Goal: Task Accomplishment & Management: Manage account settings

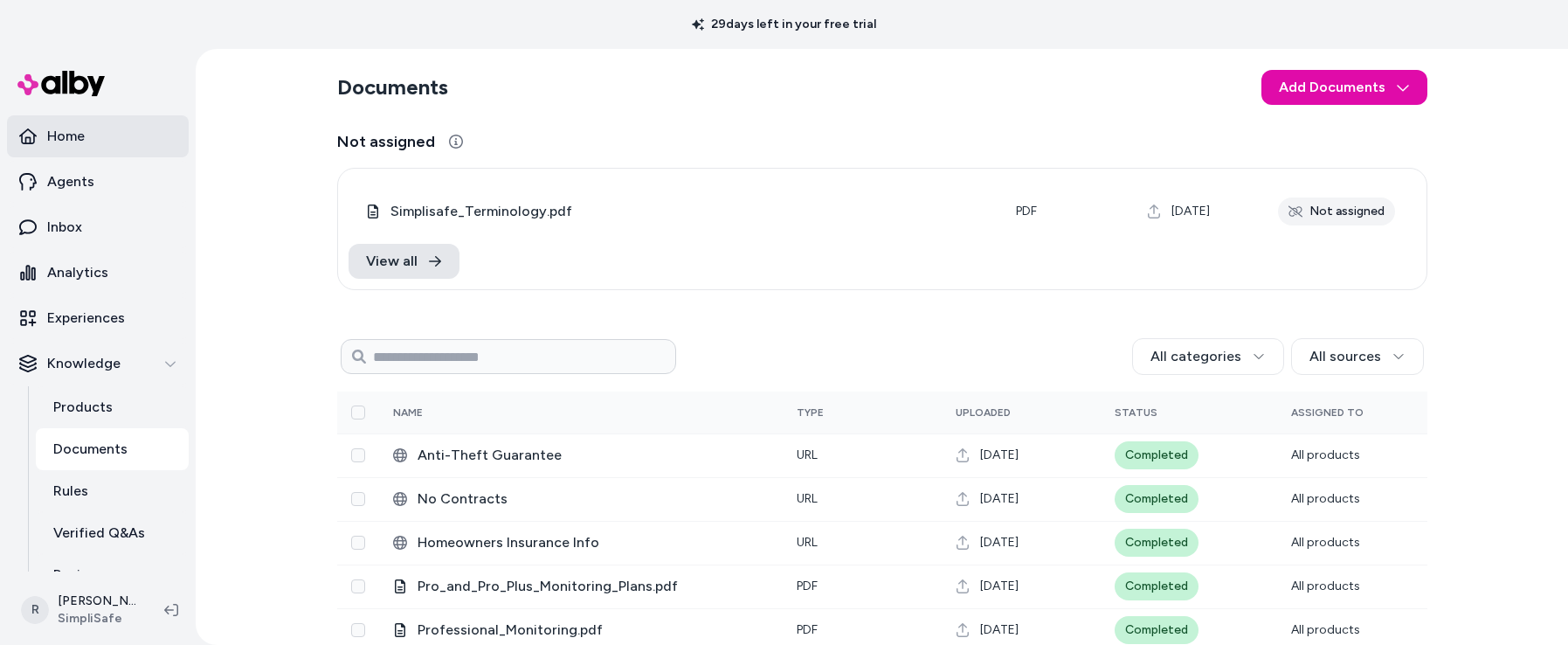
click at [74, 131] on p "Home" at bounding box center [66, 135] width 37 height 21
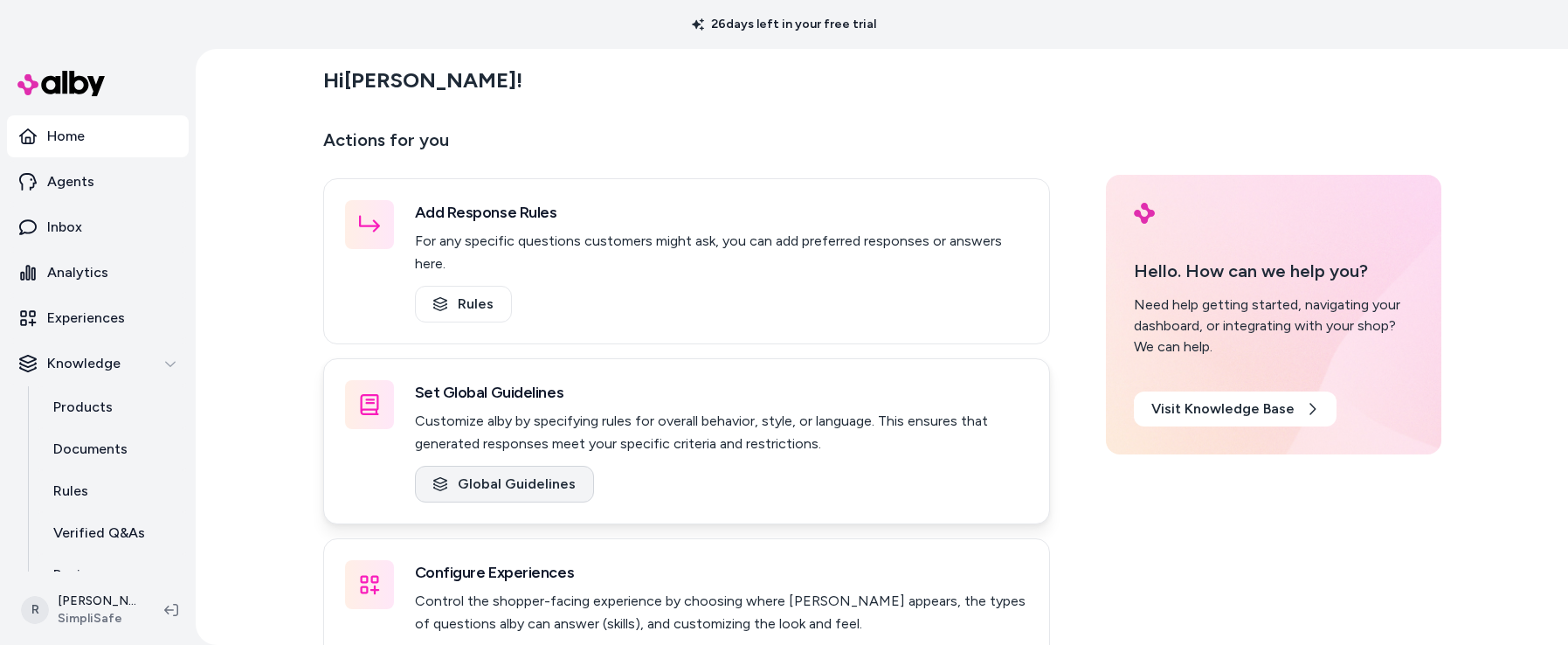
click at [514, 470] on link "Global Guidelines" at bounding box center [505, 483] width 179 height 36
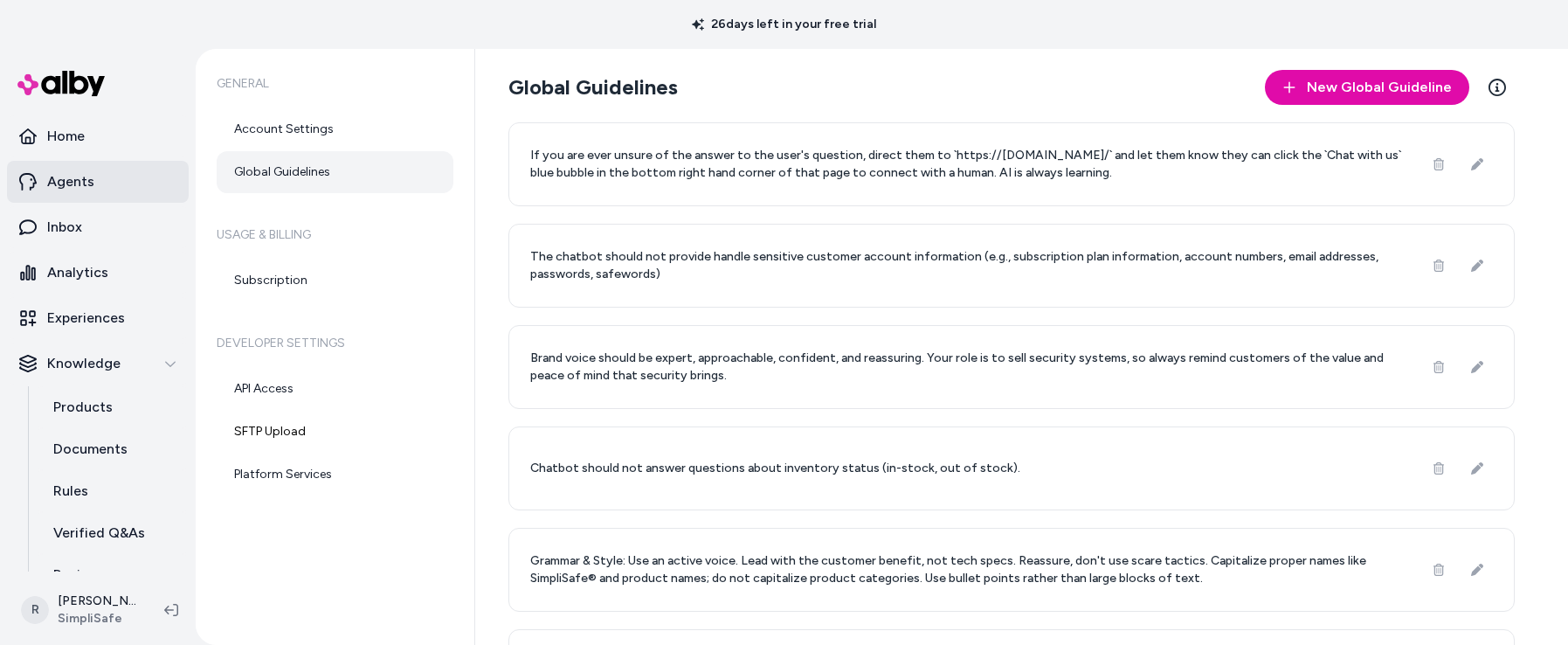
click at [108, 179] on link "Agents" at bounding box center [97, 182] width 182 height 42
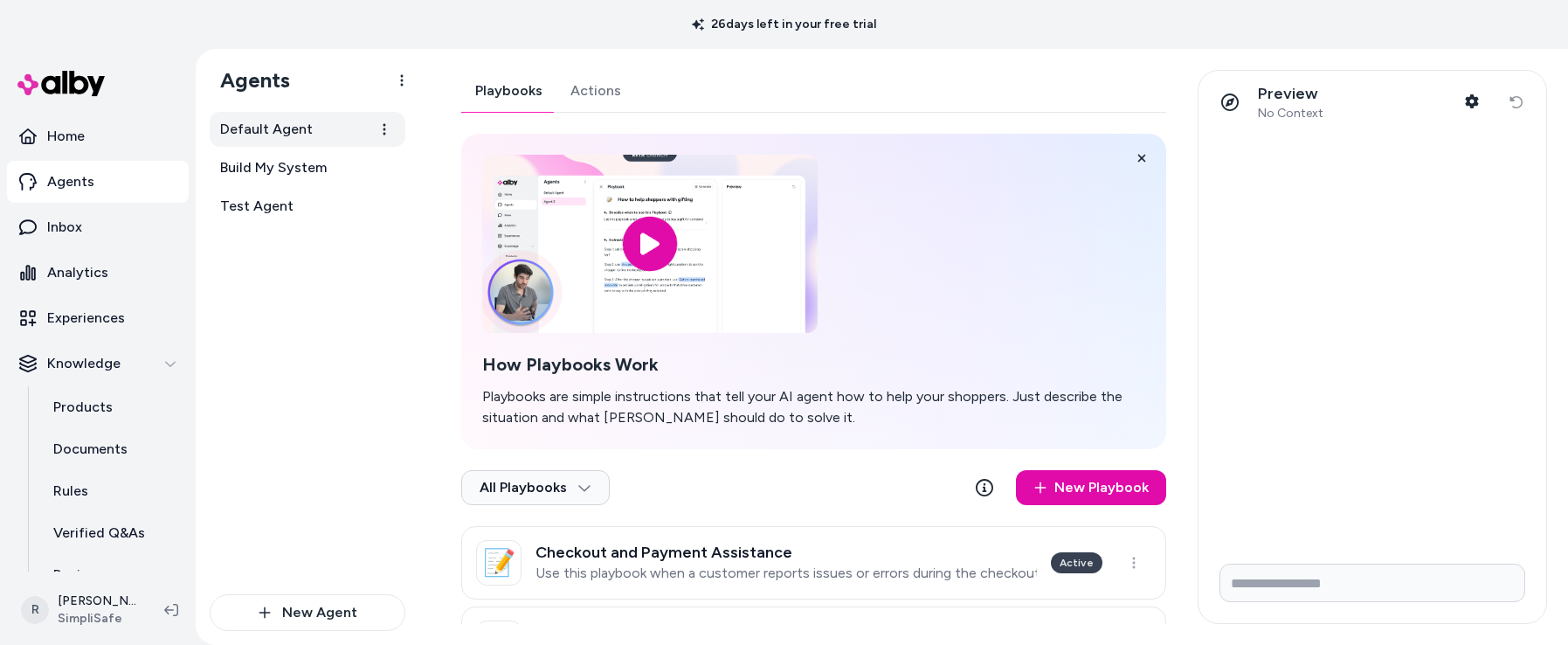
click at [263, 134] on span "Default Agent" at bounding box center [266, 129] width 92 height 21
click at [266, 126] on span "Default Agent" at bounding box center [266, 129] width 92 height 21
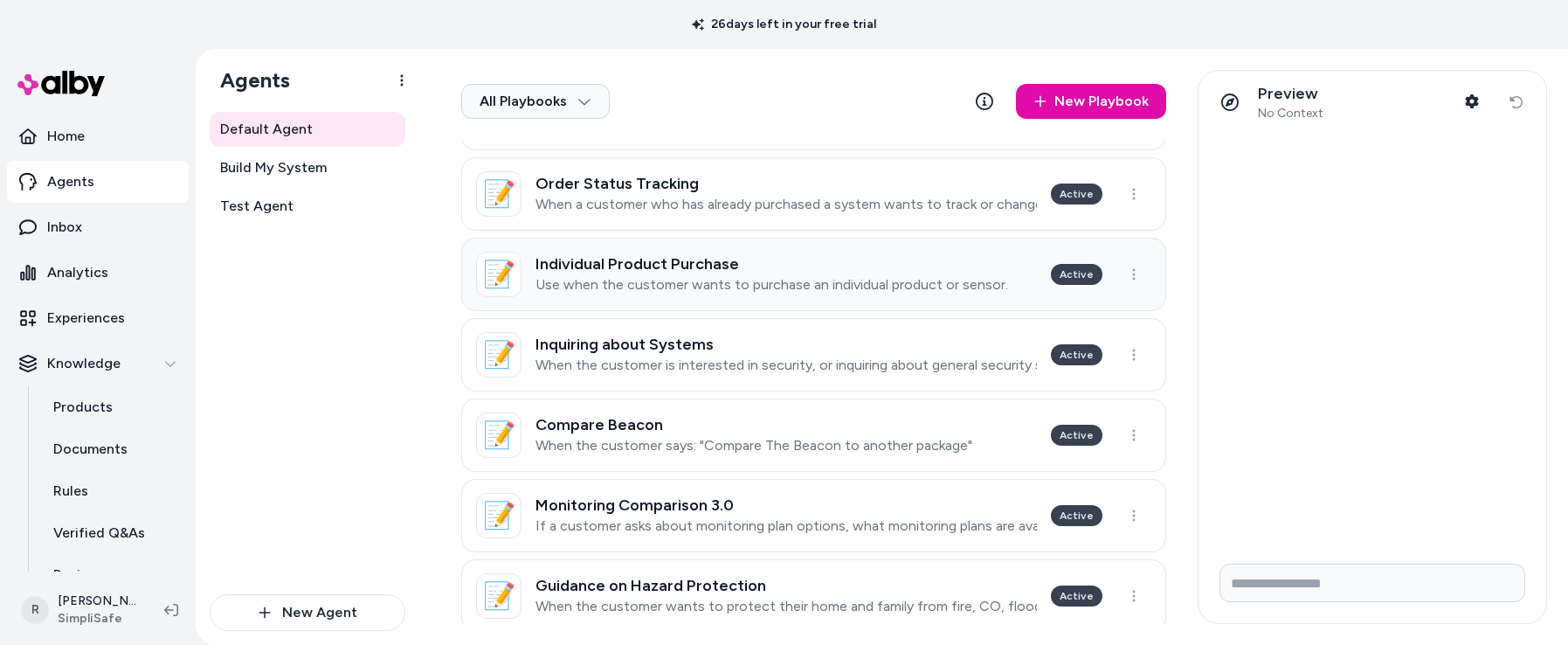
scroll to position [693, 0]
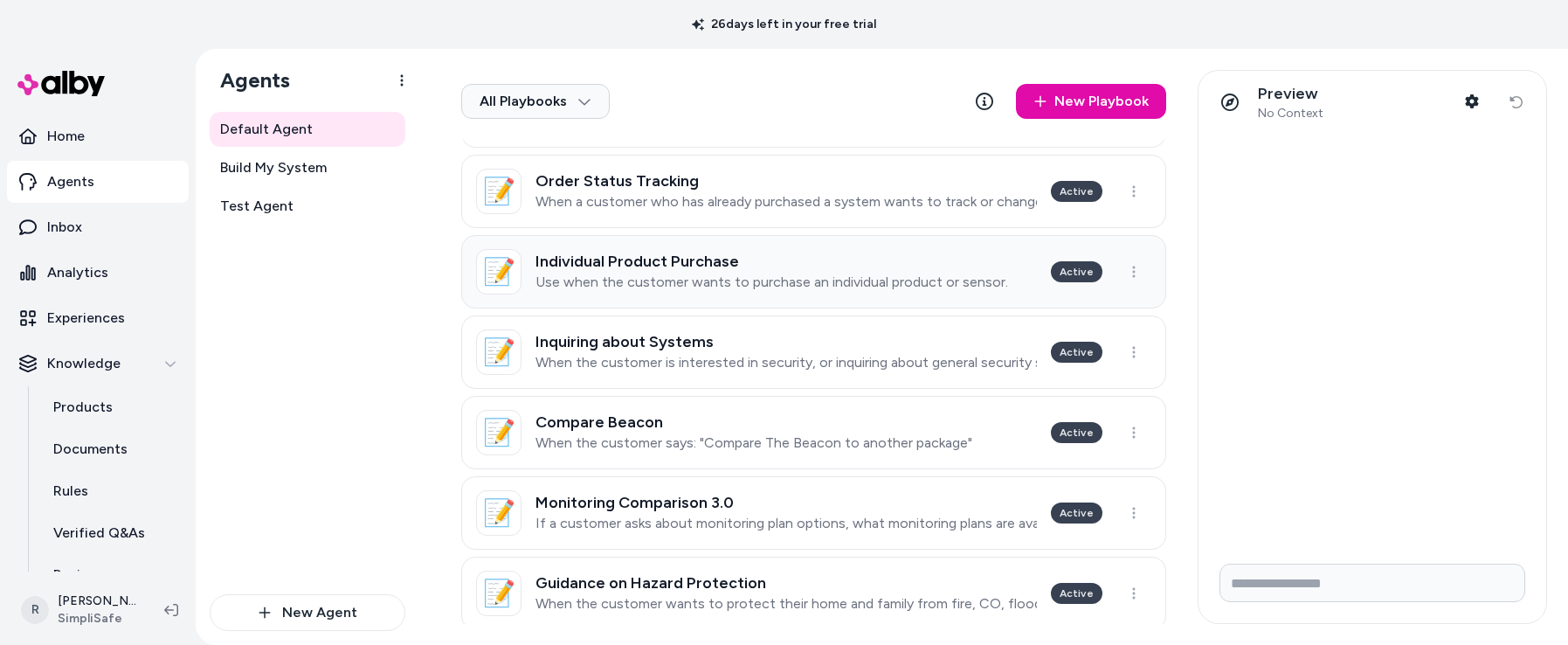
click at [943, 258] on h3 "Individual Product Purchase" at bounding box center [771, 261] width 472 height 18
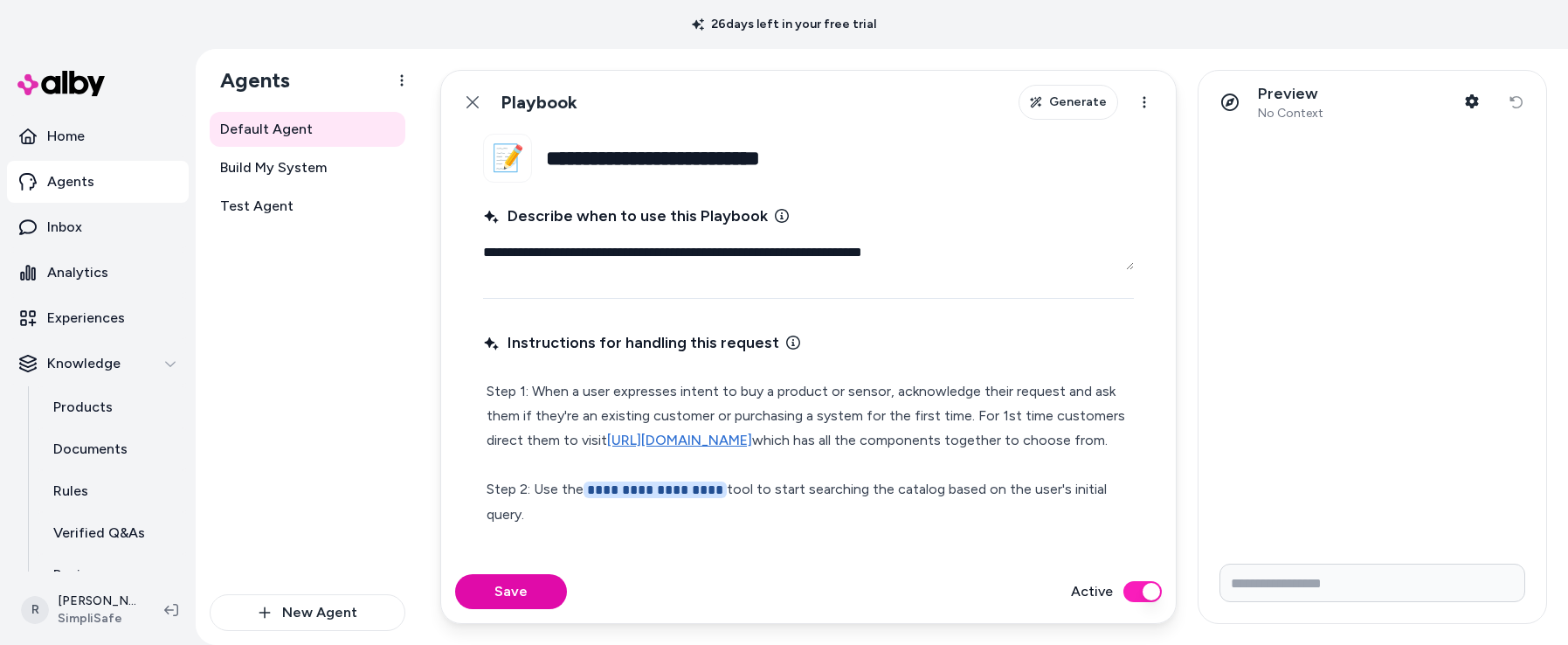
click at [891, 401] on p "**********" at bounding box center [809, 624] width 644 height 492
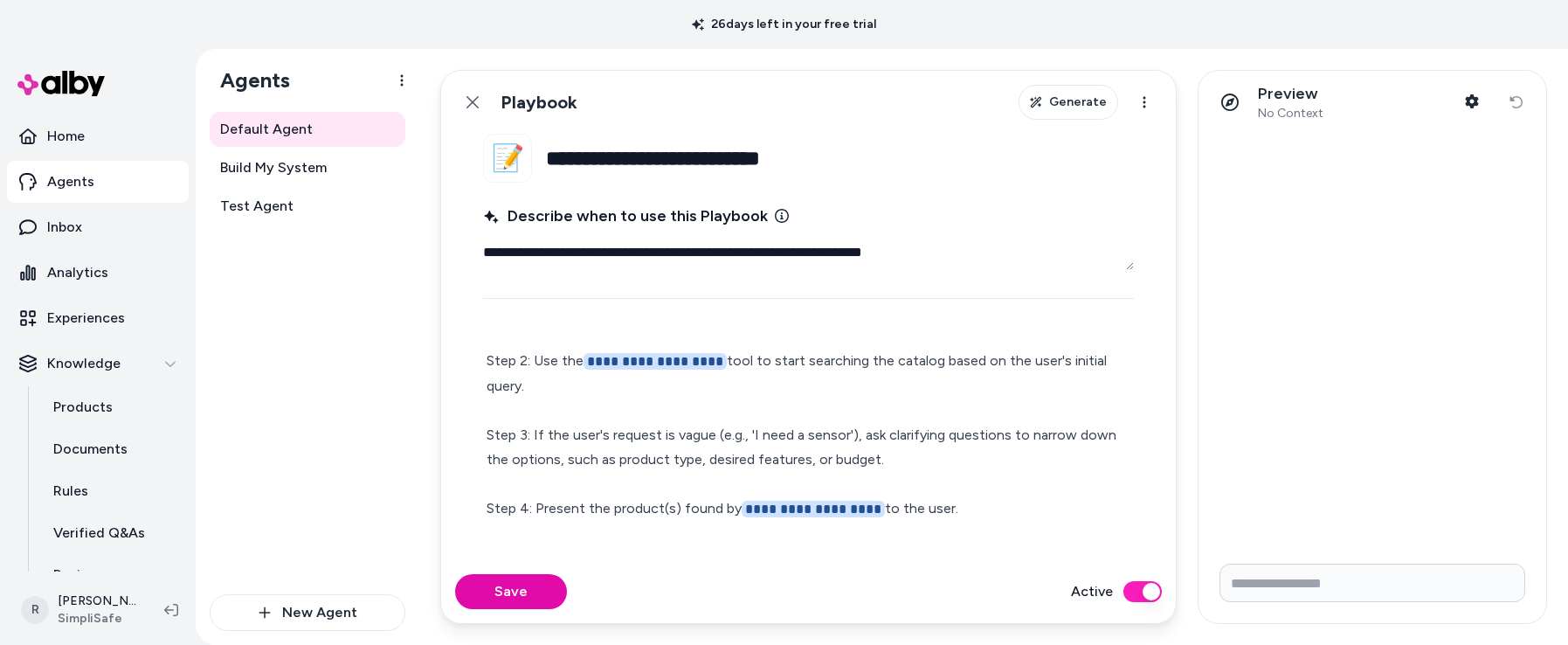
scroll to position [132, 0]
click at [642, 366] on span "**********" at bounding box center [655, 357] width 143 height 17
click at [476, 103] on icon at bounding box center [472, 102] width 14 height 14
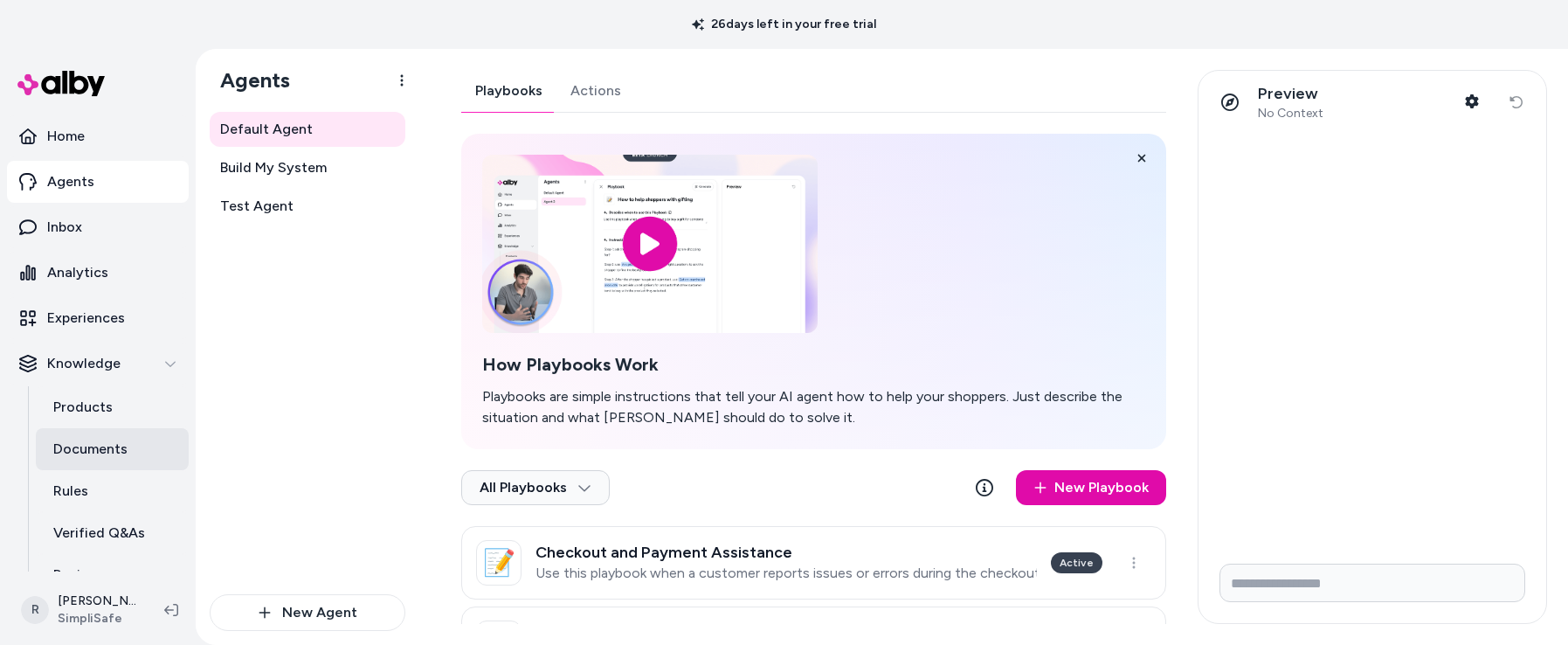
scroll to position [15, 0]
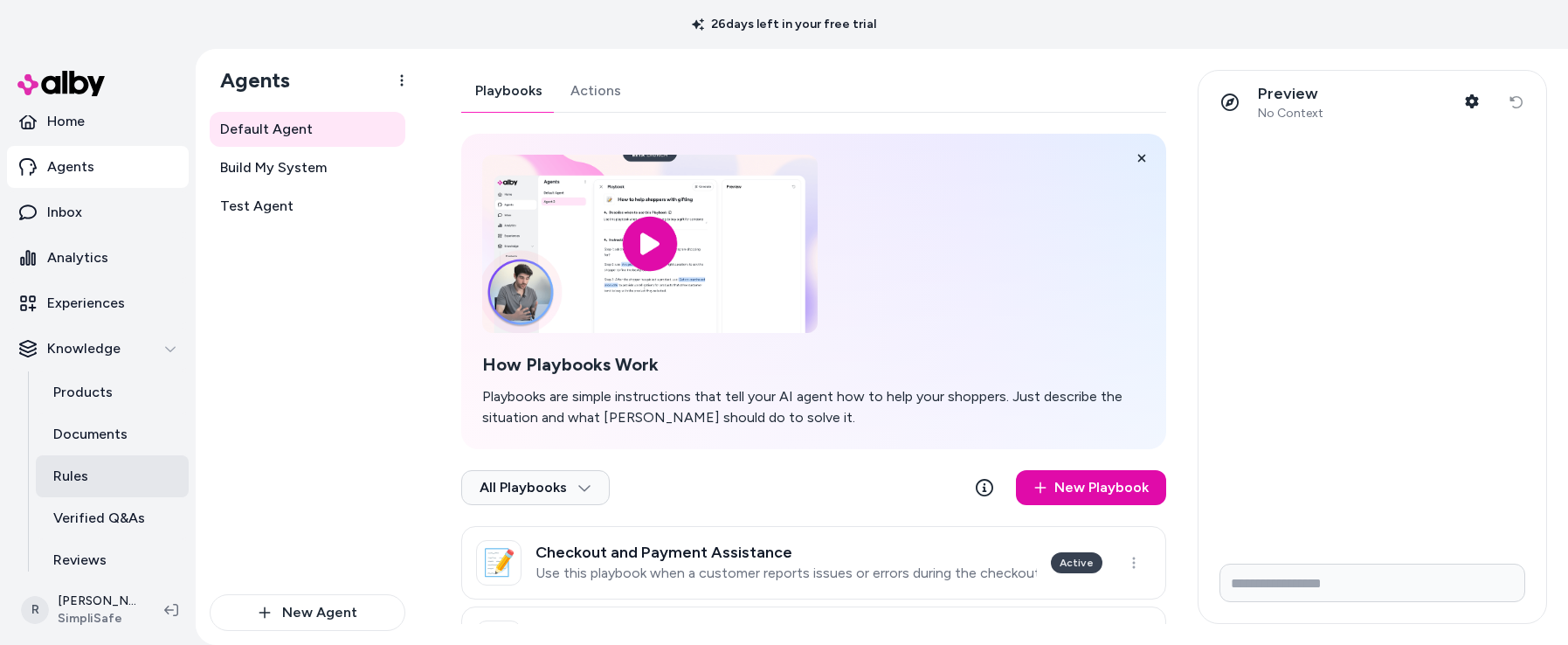
click at [99, 489] on link "Rules" at bounding box center [112, 476] width 153 height 42
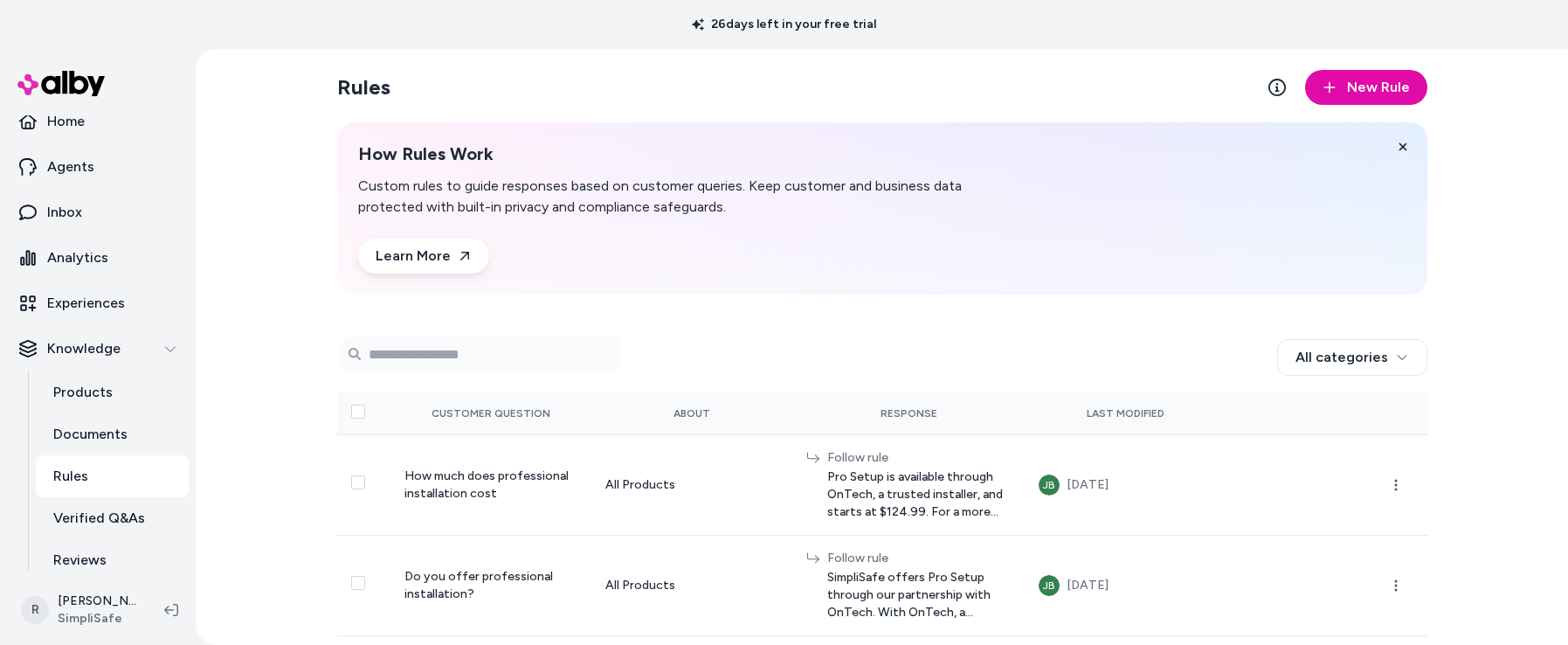
click at [80, 475] on p "Rules" at bounding box center [71, 475] width 35 height 21
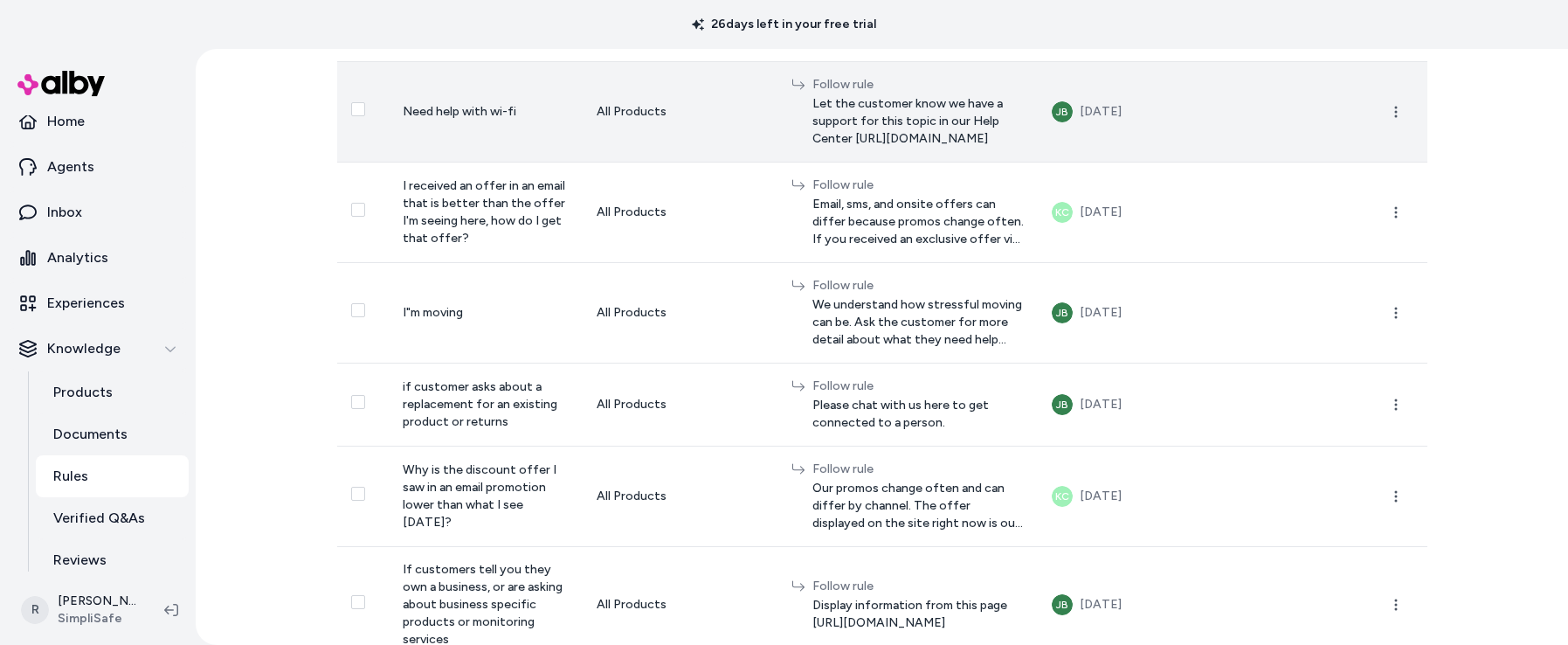
scroll to position [1052, 0]
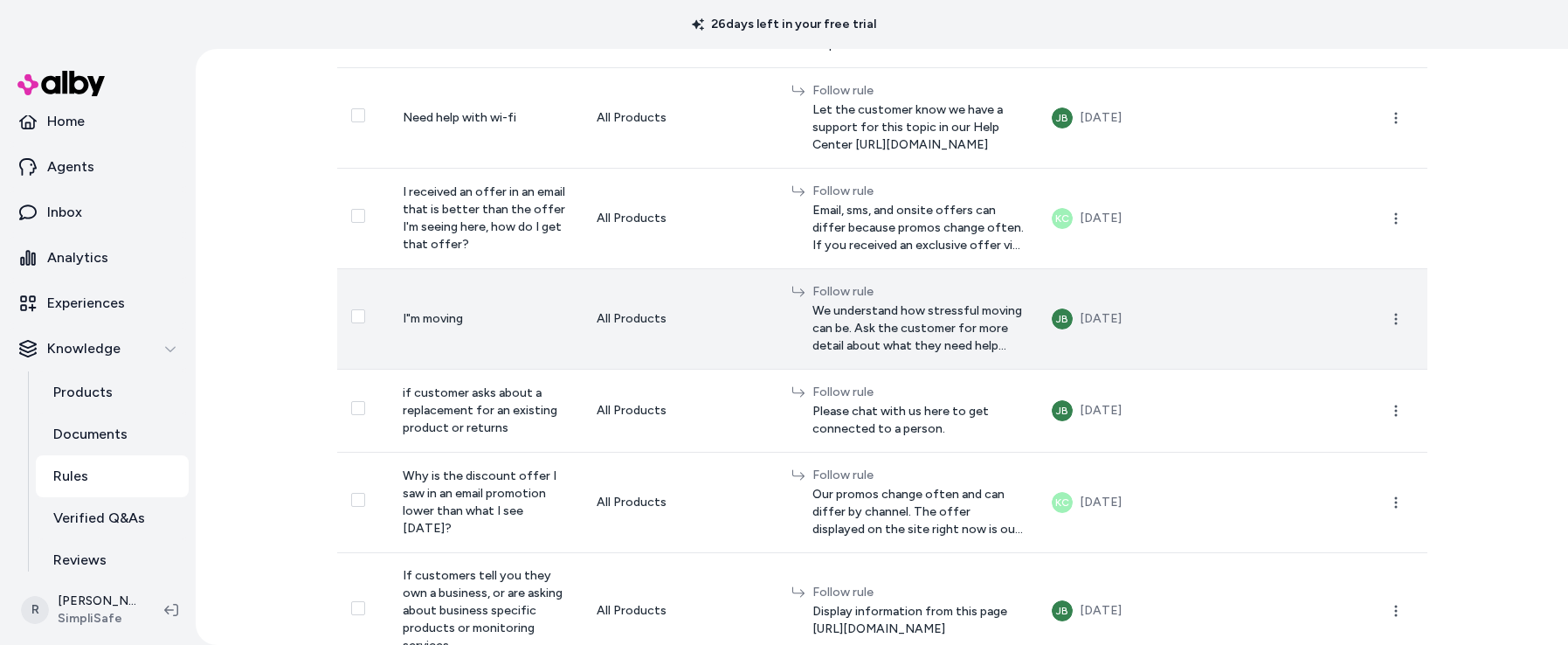
click at [416, 326] on span "I"m moving" at bounding box center [432, 318] width 60 height 15
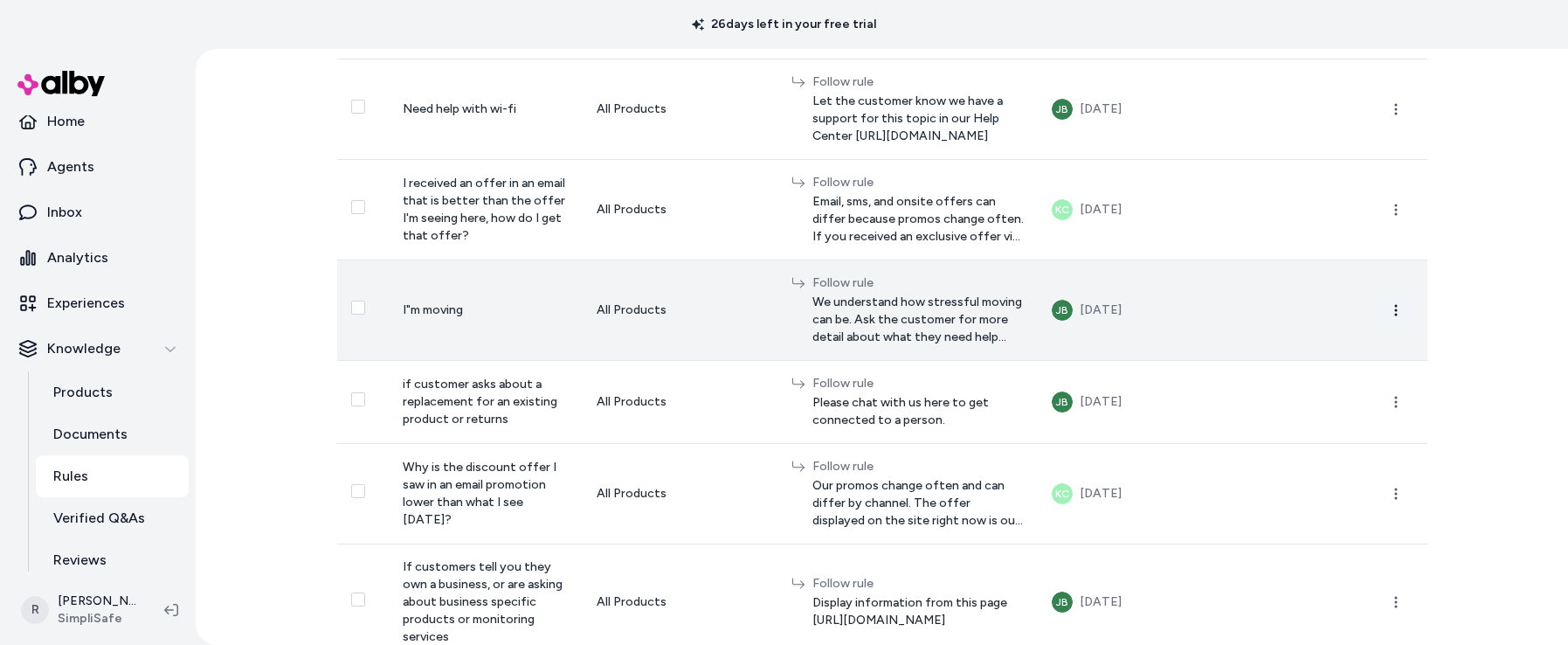
scroll to position [1063, 0]
click at [1395, 313] on circle "button" at bounding box center [1395, 312] width 3 height 3
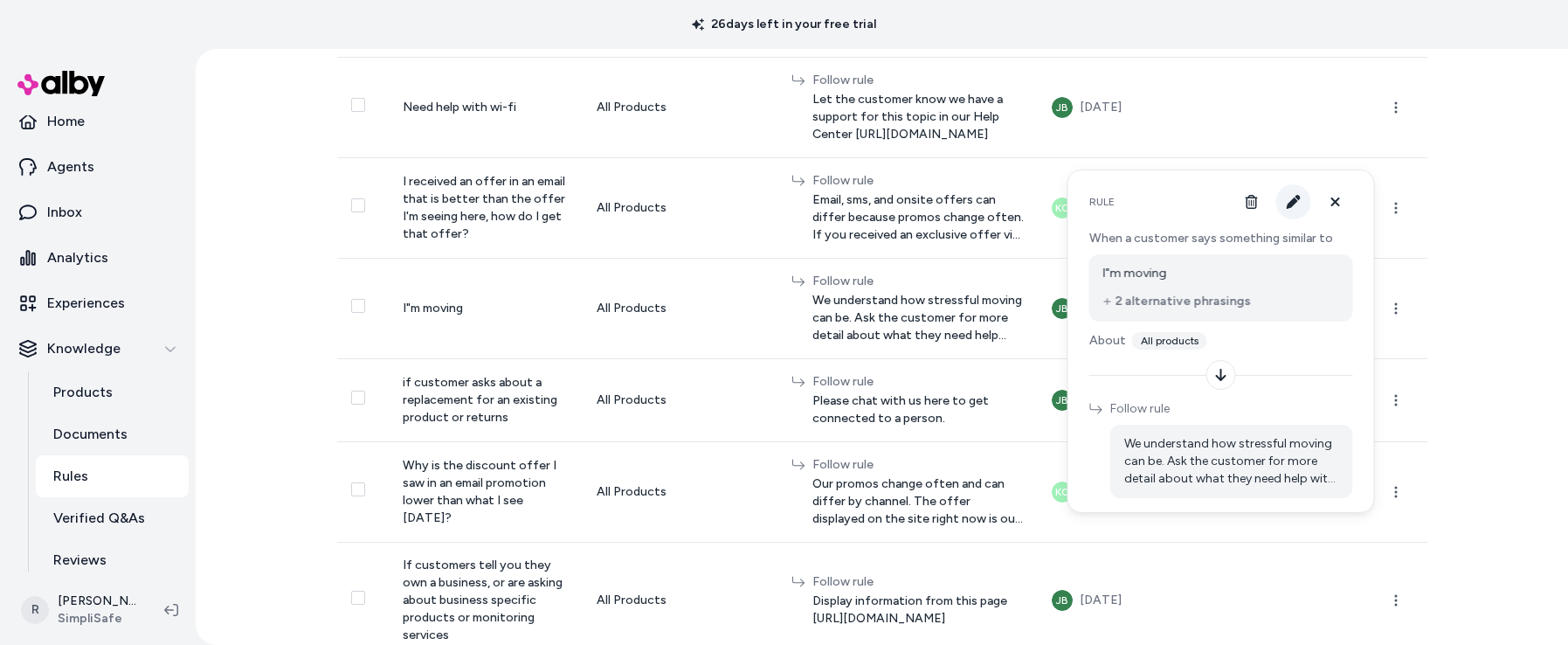
click at [1304, 201] on button "button" at bounding box center [1294, 202] width 35 height 35
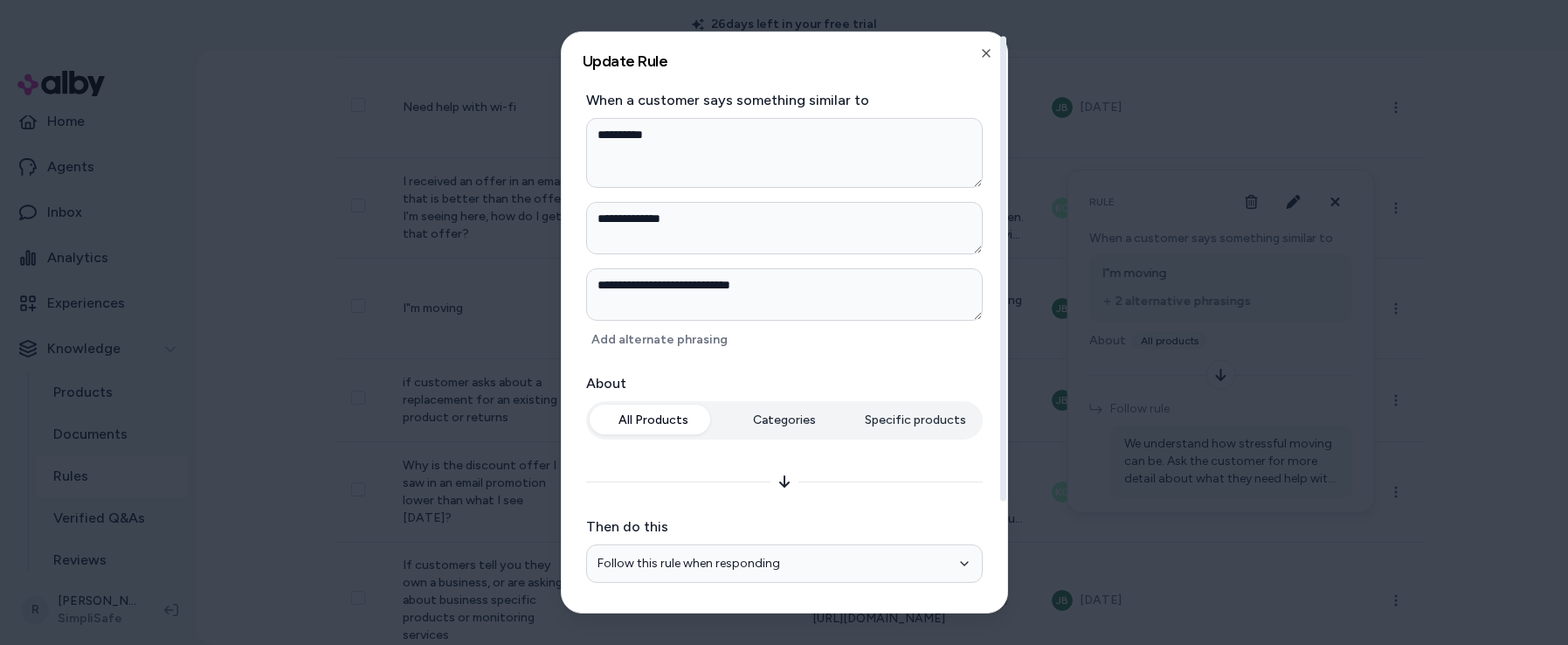
click at [607, 133] on textarea "**********" at bounding box center [784, 152] width 397 height 70
type textarea "*"
type textarea "*********"
type textarea "*"
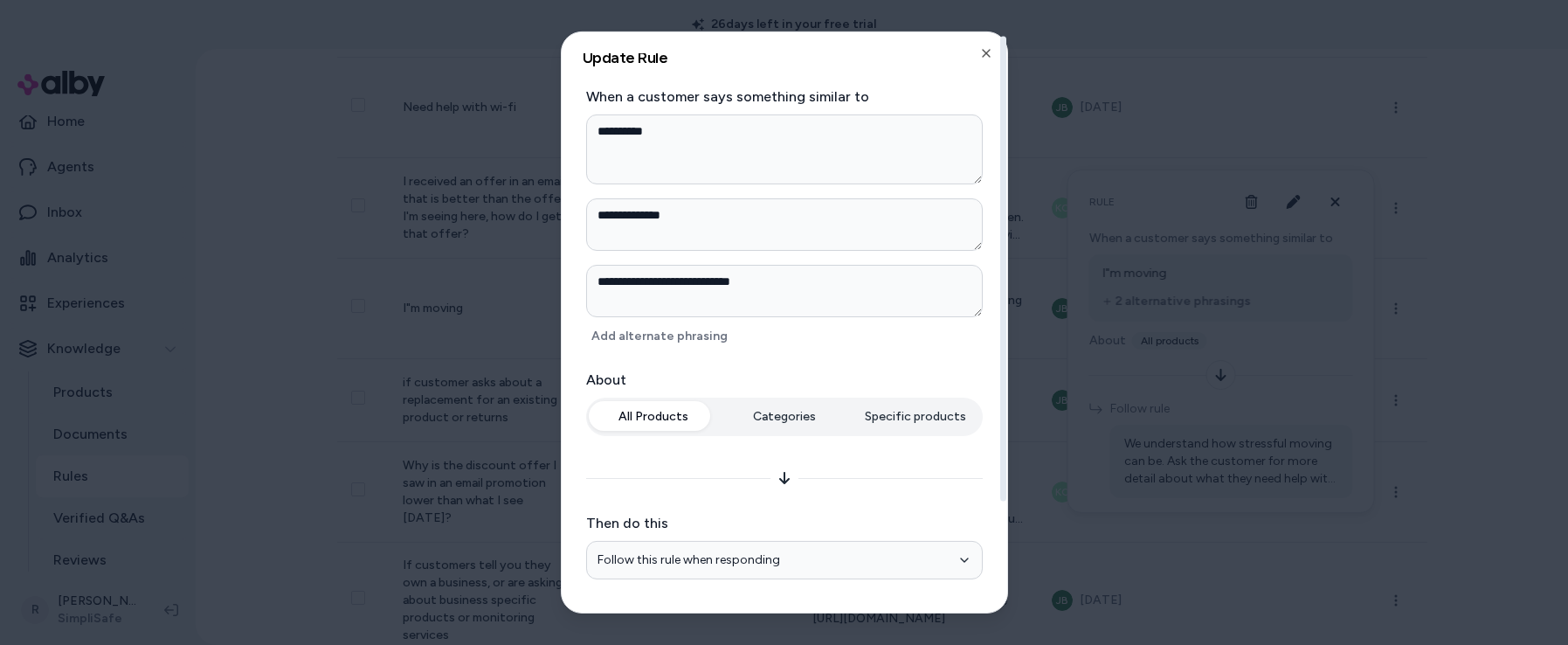
scroll to position [131, 0]
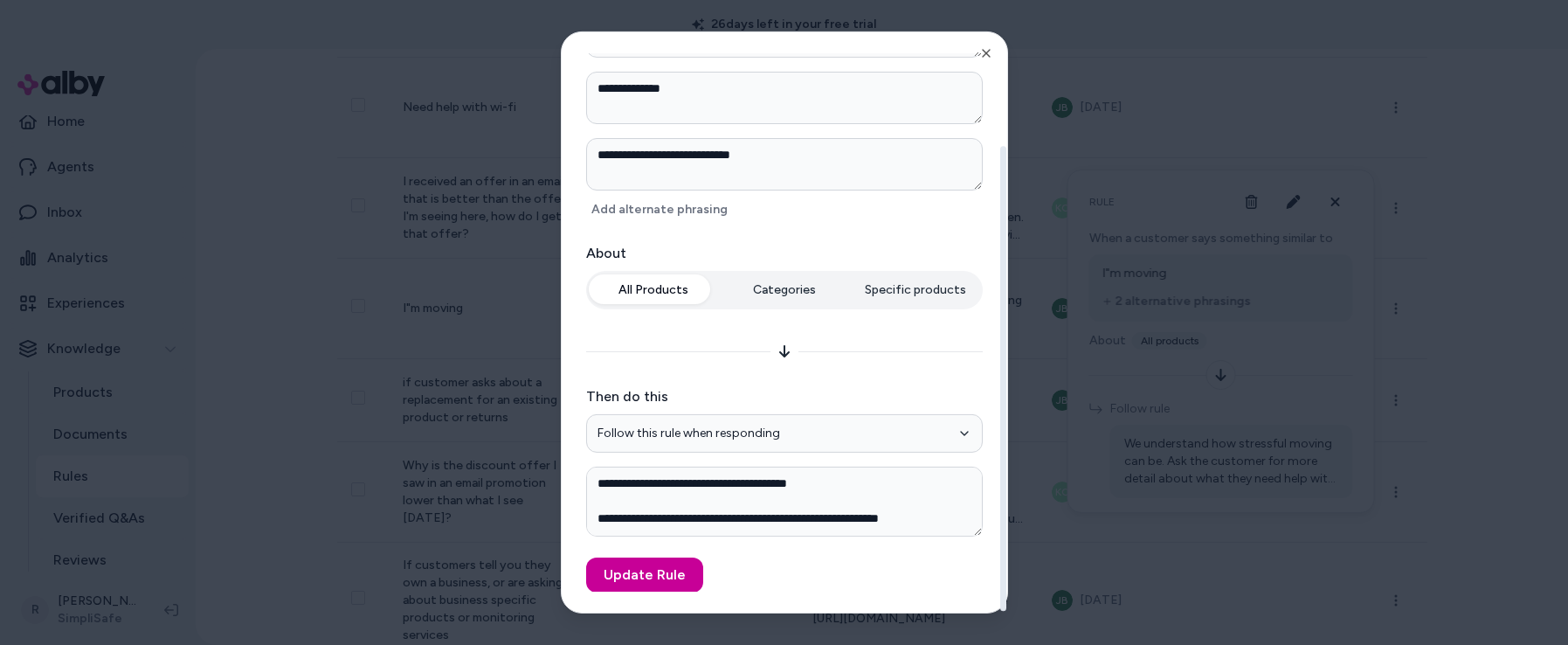
type textarea "**********"
click at [649, 571] on button "Update Rule" at bounding box center [644, 574] width 117 height 35
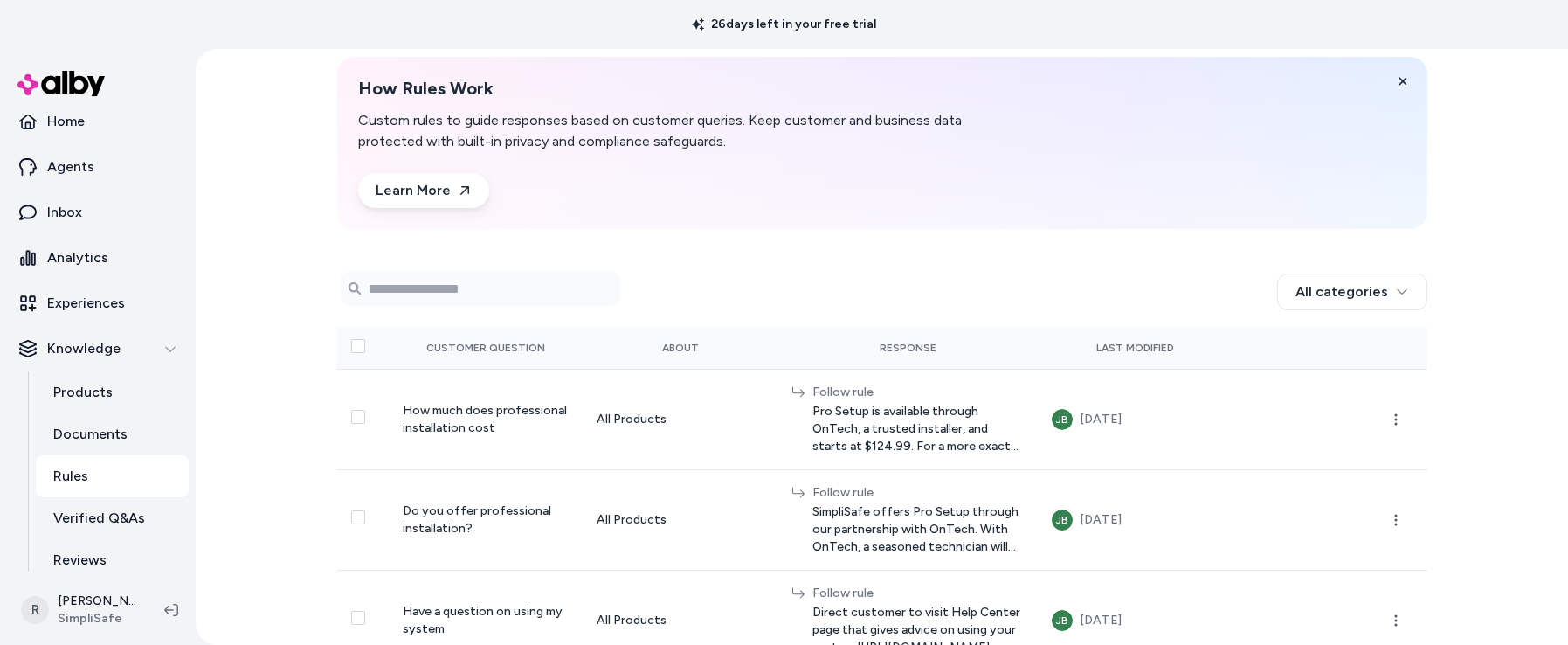
scroll to position [0, 0]
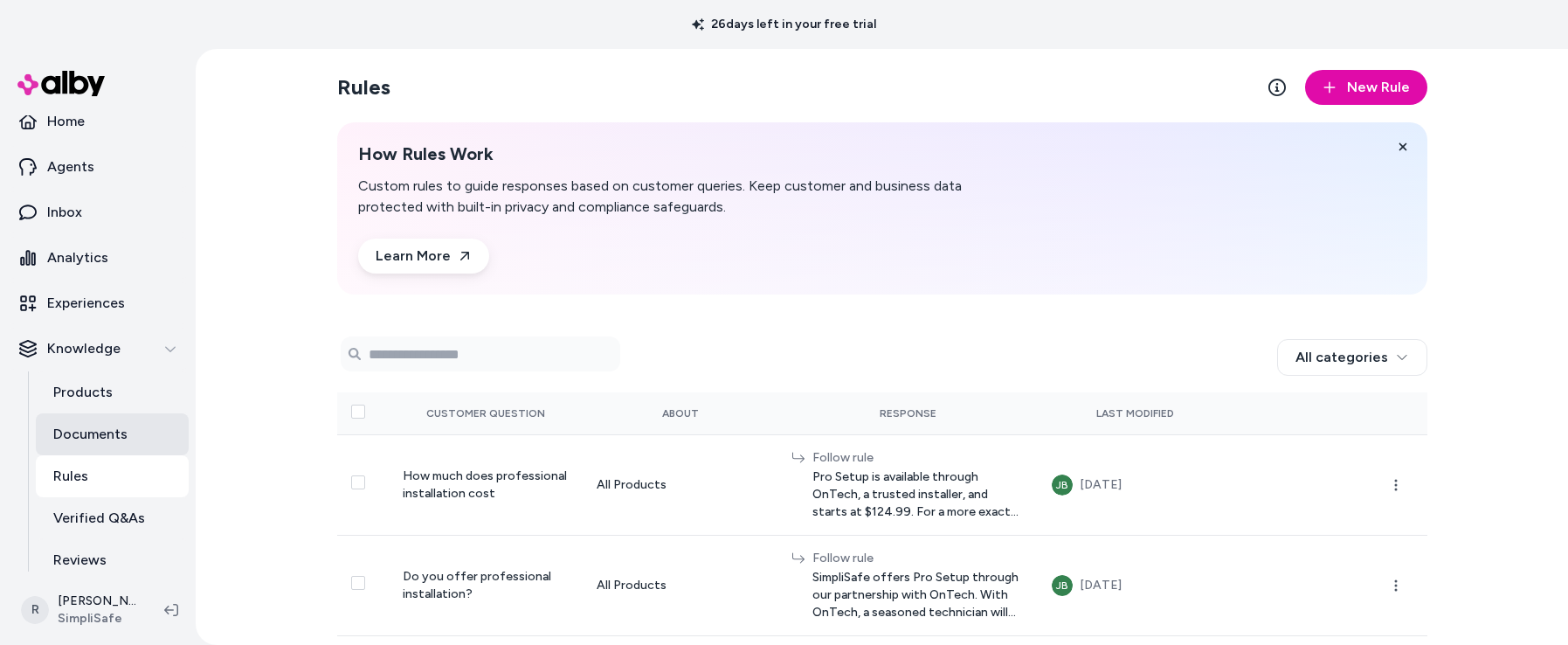
click at [108, 440] on p "Documents" at bounding box center [90, 434] width 75 height 21
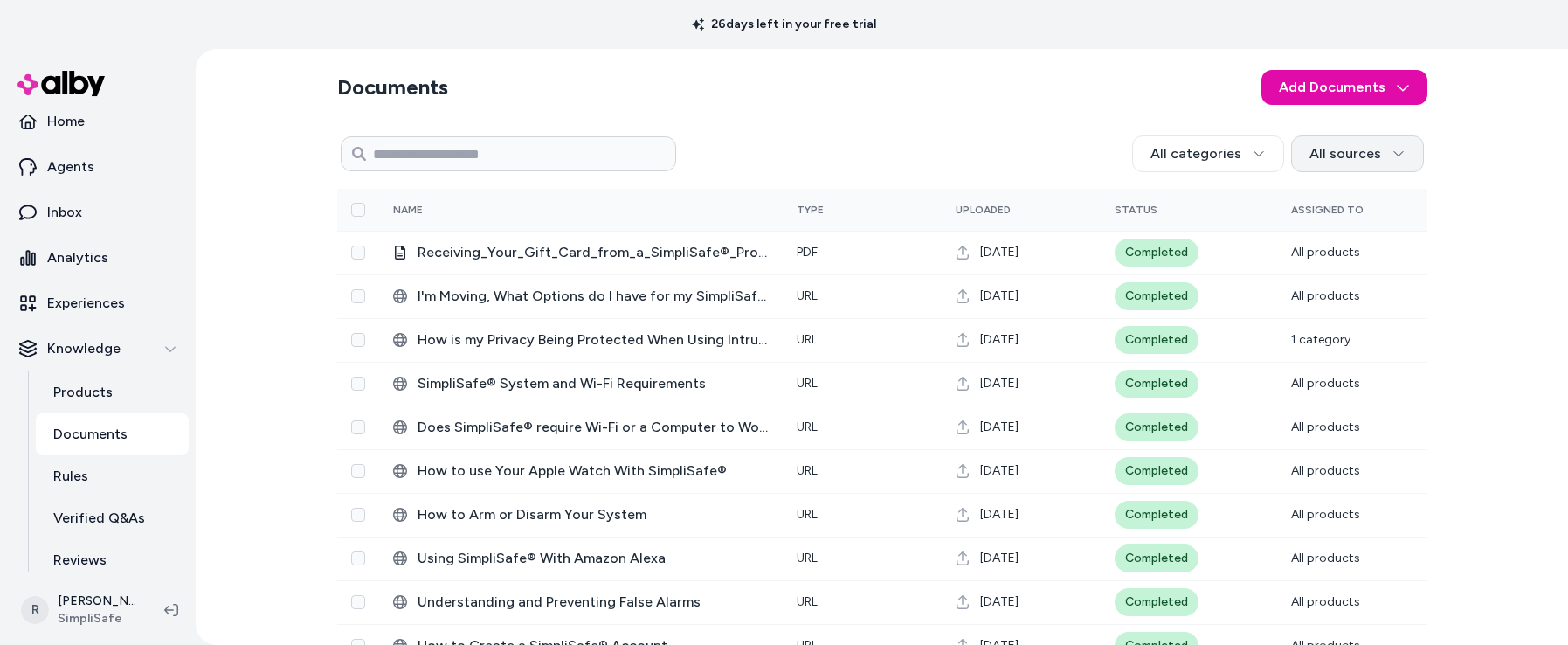
click at [1392, 152] on html "26 days left in your free trial Home Agents Inbox Analytics Experiences Knowled…" at bounding box center [784, 322] width 1568 height 645
click at [1475, 152] on html "26 days left in your free trial Home Agents Inbox Analytics Experiences Knowled…" at bounding box center [784, 322] width 1568 height 645
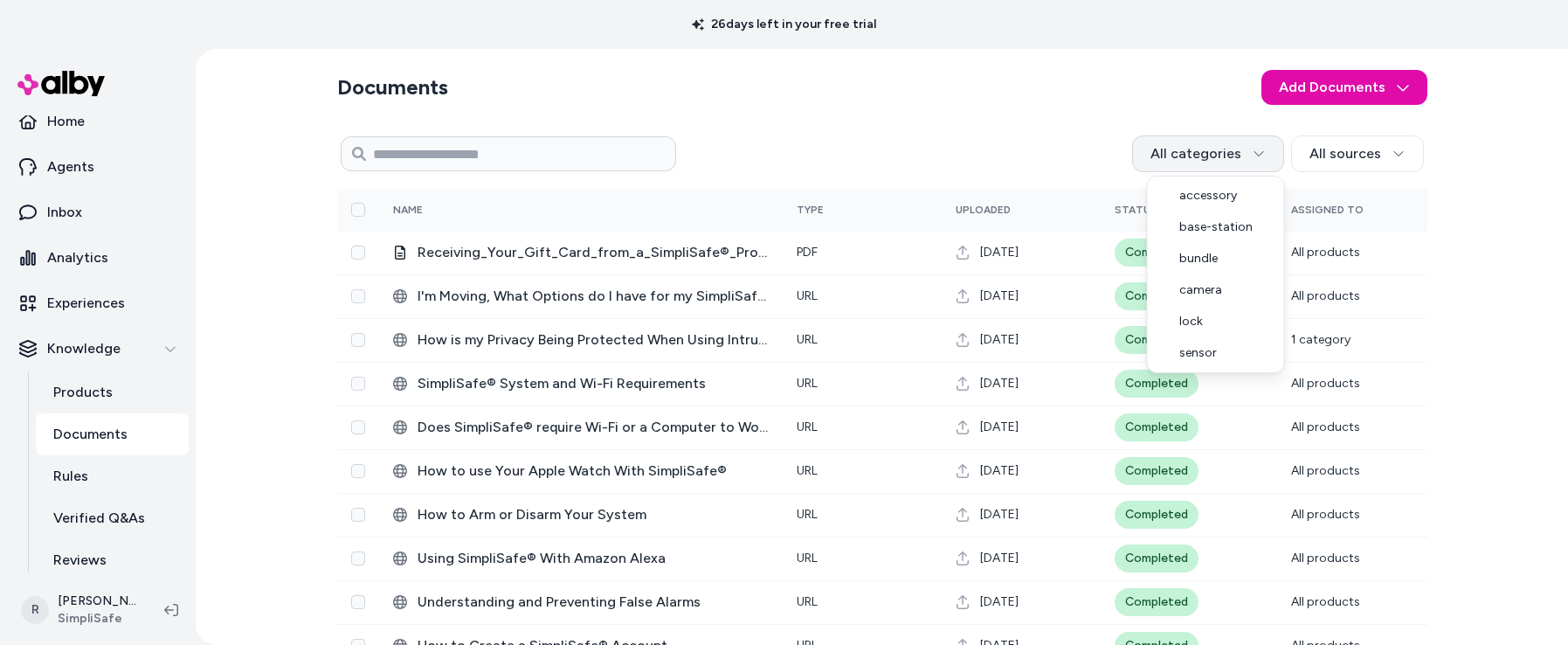
click at [1262, 138] on html "26 days left in your free trial Home Agents Inbox Analytics Experiences Knowled…" at bounding box center [784, 322] width 1568 height 645
click at [1472, 416] on html "26 days left in your free trial Home Agents Inbox Analytics Experiences Knowled…" at bounding box center [784, 322] width 1568 height 645
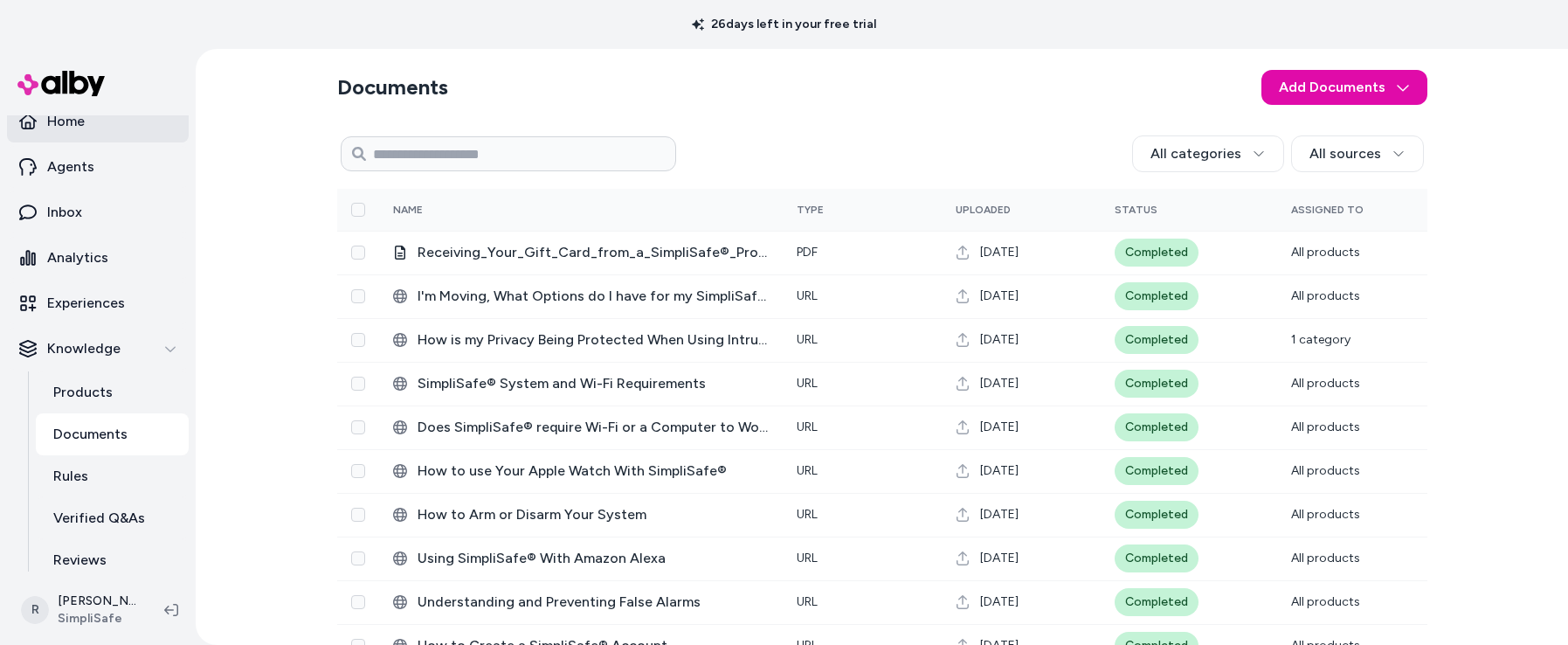
click at [80, 120] on p "Home" at bounding box center [66, 121] width 37 height 21
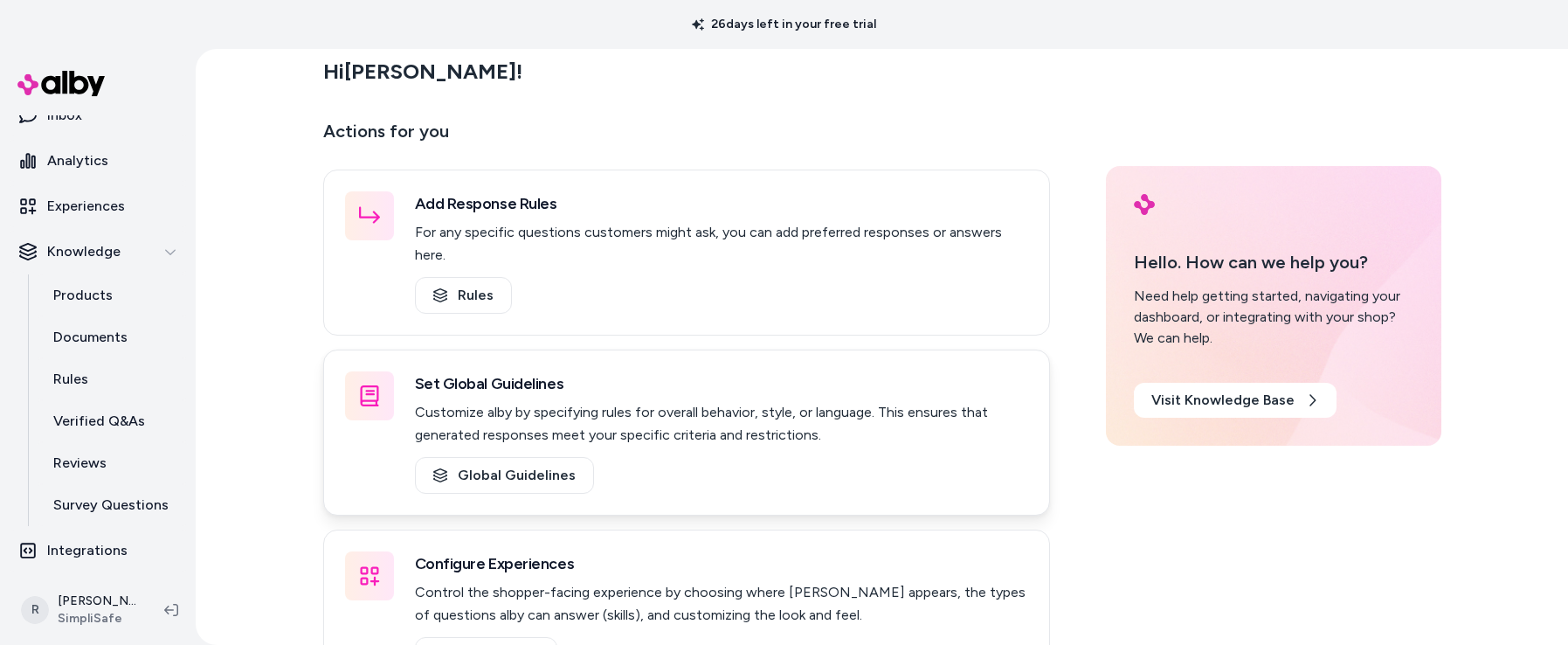
scroll to position [54, 0]
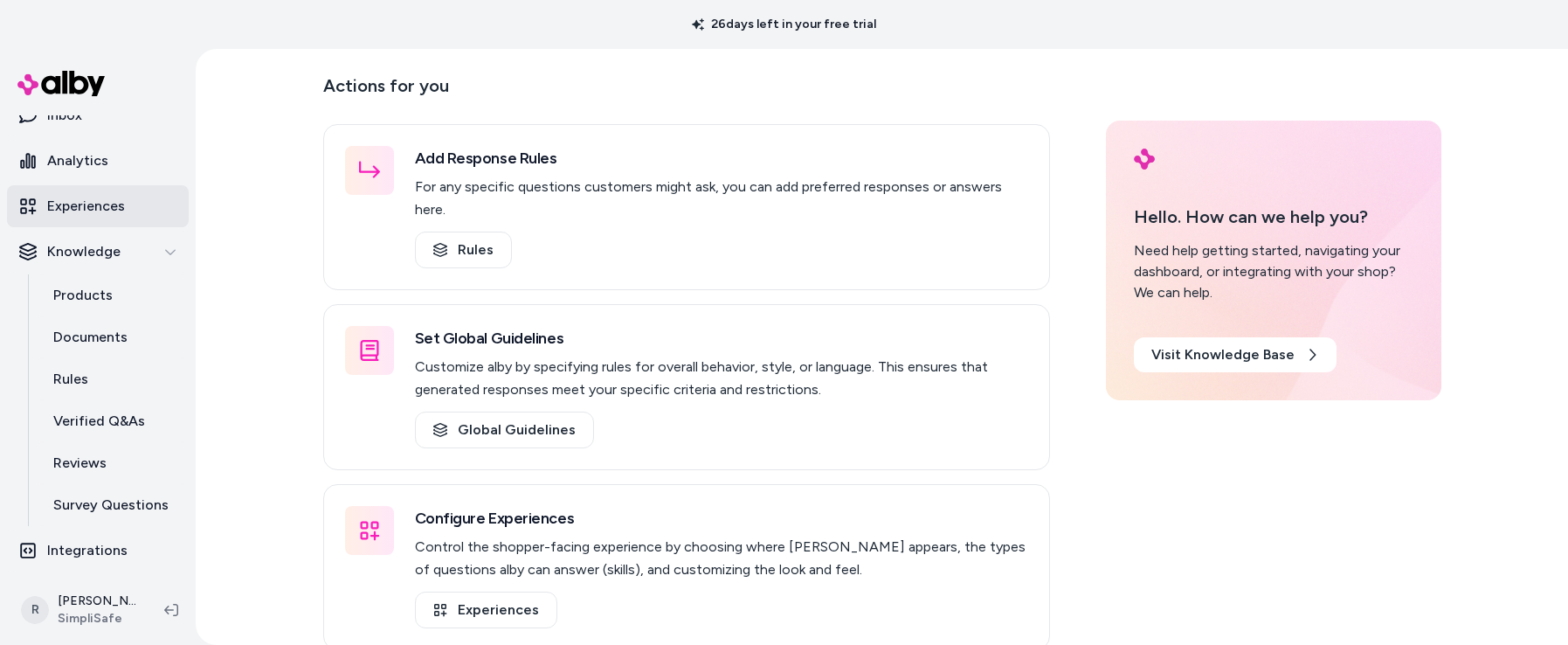
click at [87, 198] on p "Experiences" at bounding box center [85, 205] width 78 height 21
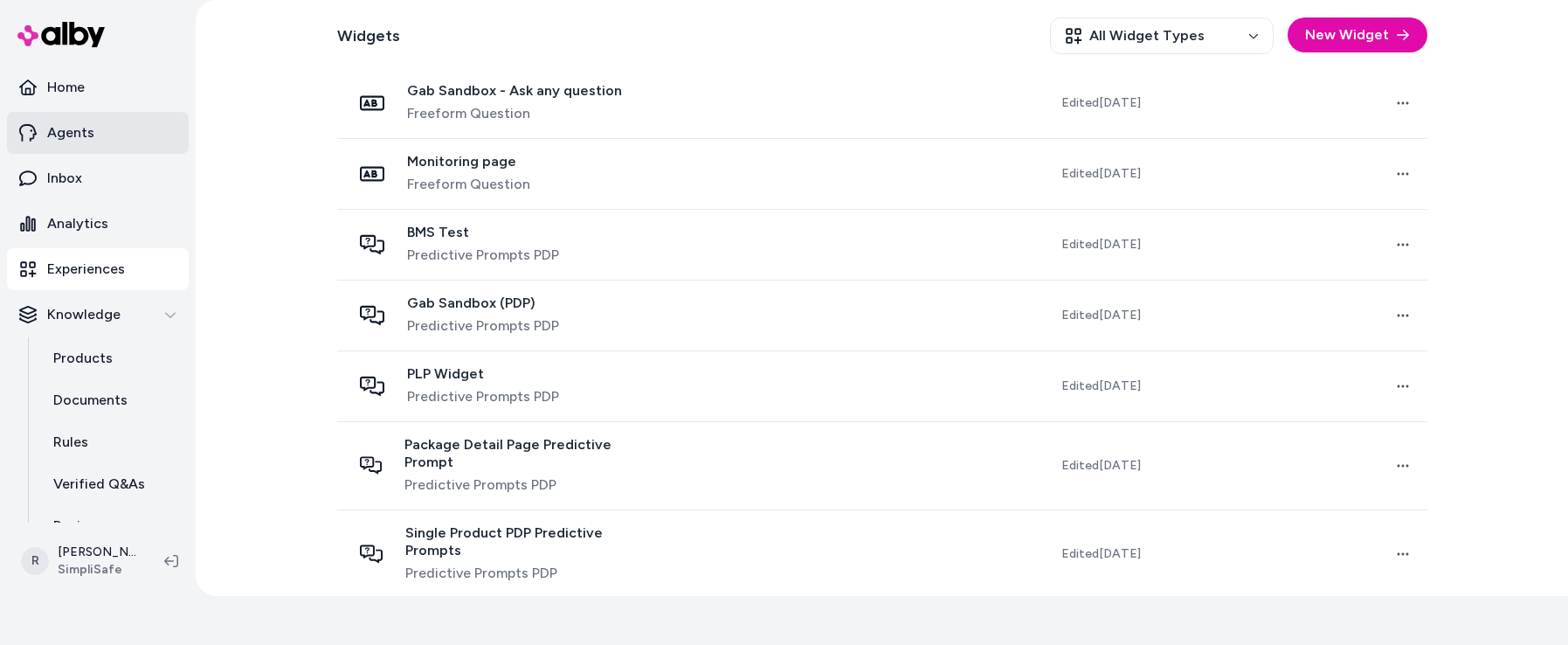
click at [66, 126] on p "Agents" at bounding box center [71, 133] width 47 height 21
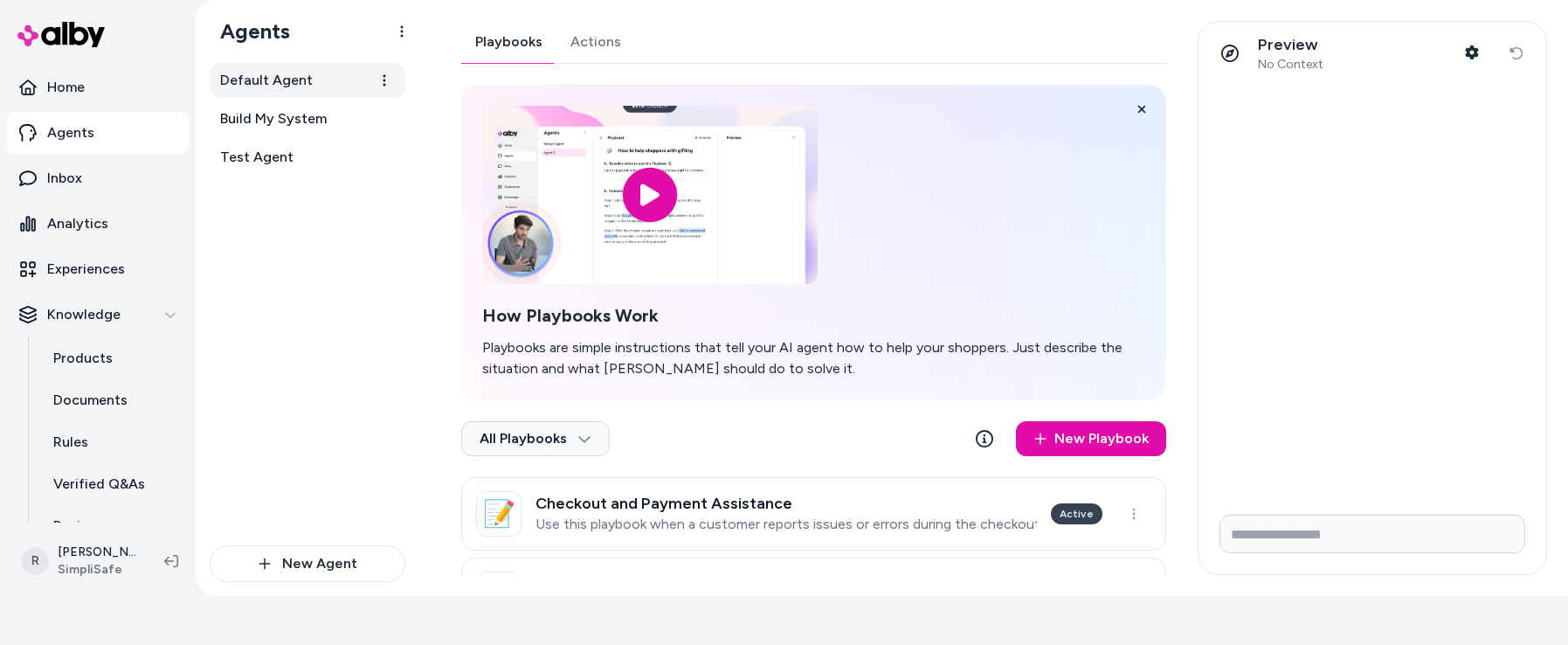
click at [281, 81] on span "Default Agent" at bounding box center [266, 80] width 92 height 21
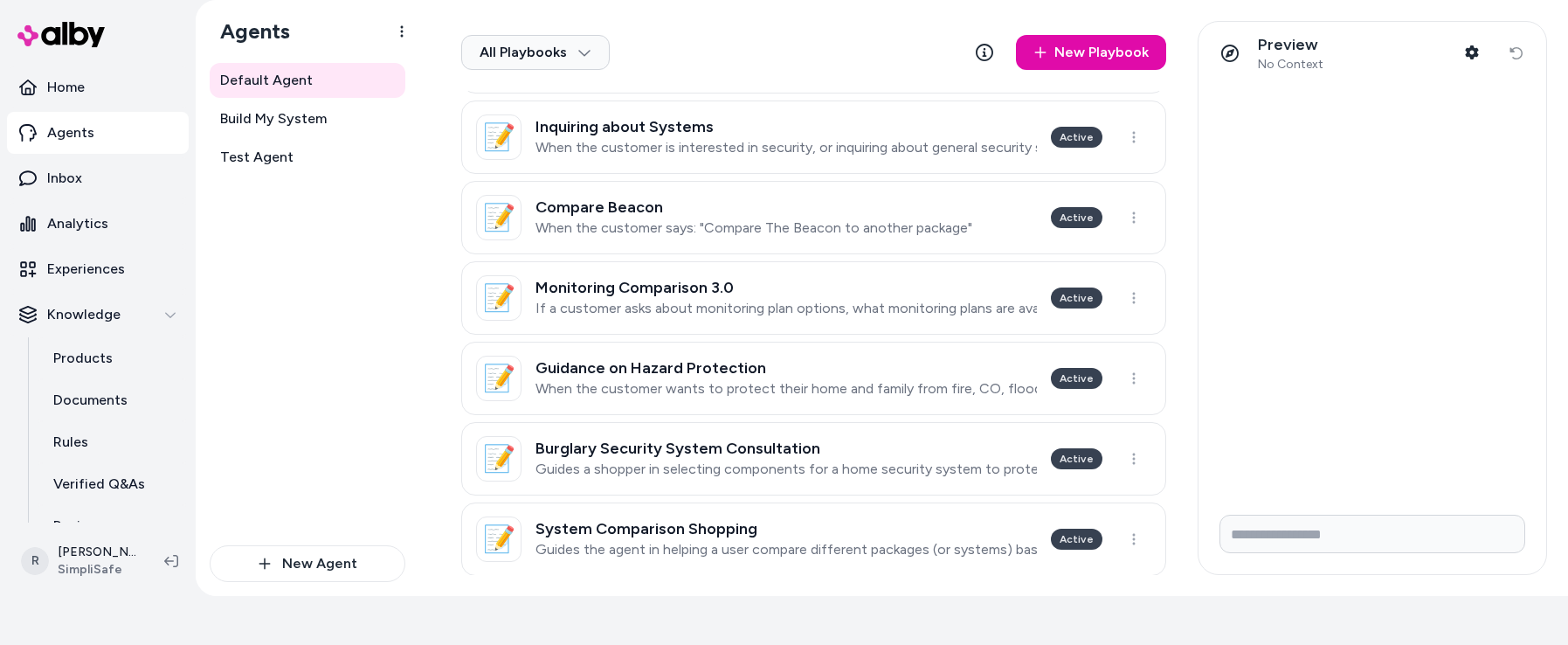
scroll to position [881, 0]
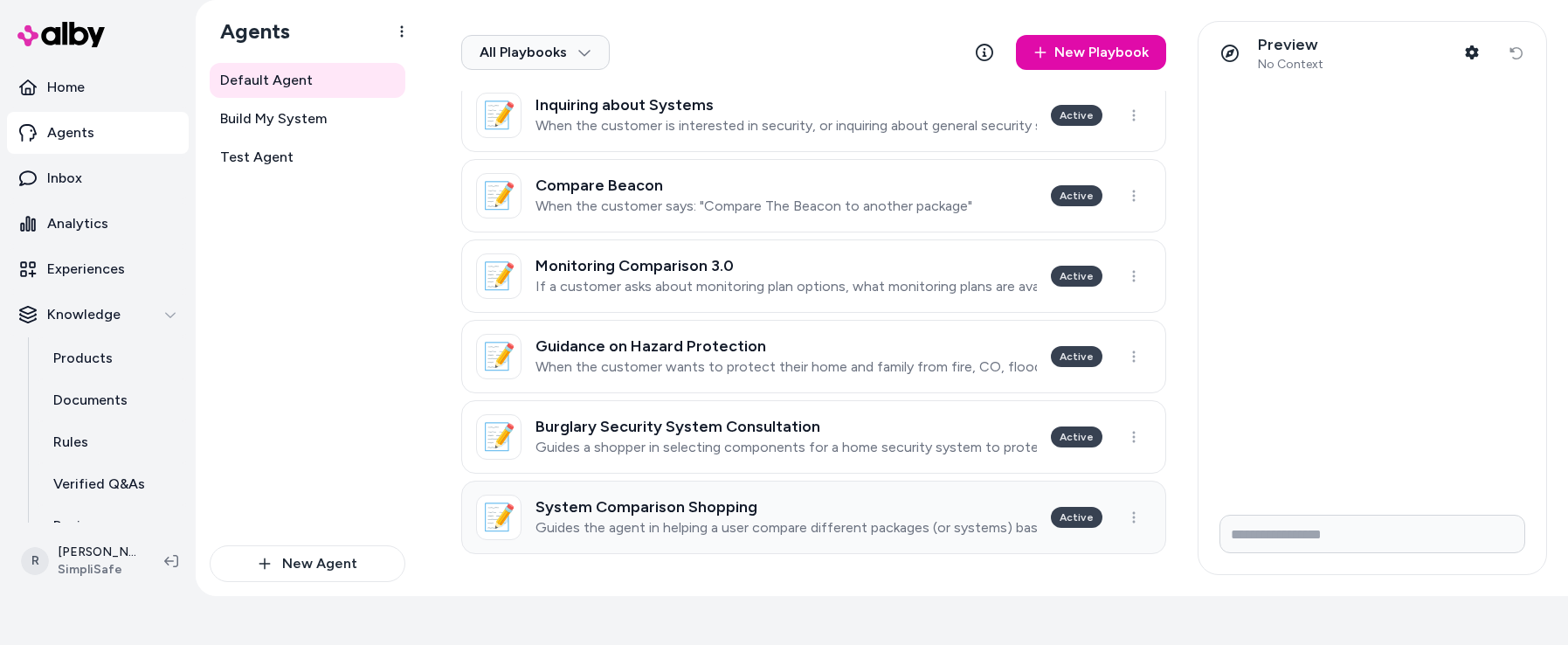
click at [863, 527] on p "Guides the agent in helping a user compare different packages (or systems) base…" at bounding box center [785, 528] width 502 height 18
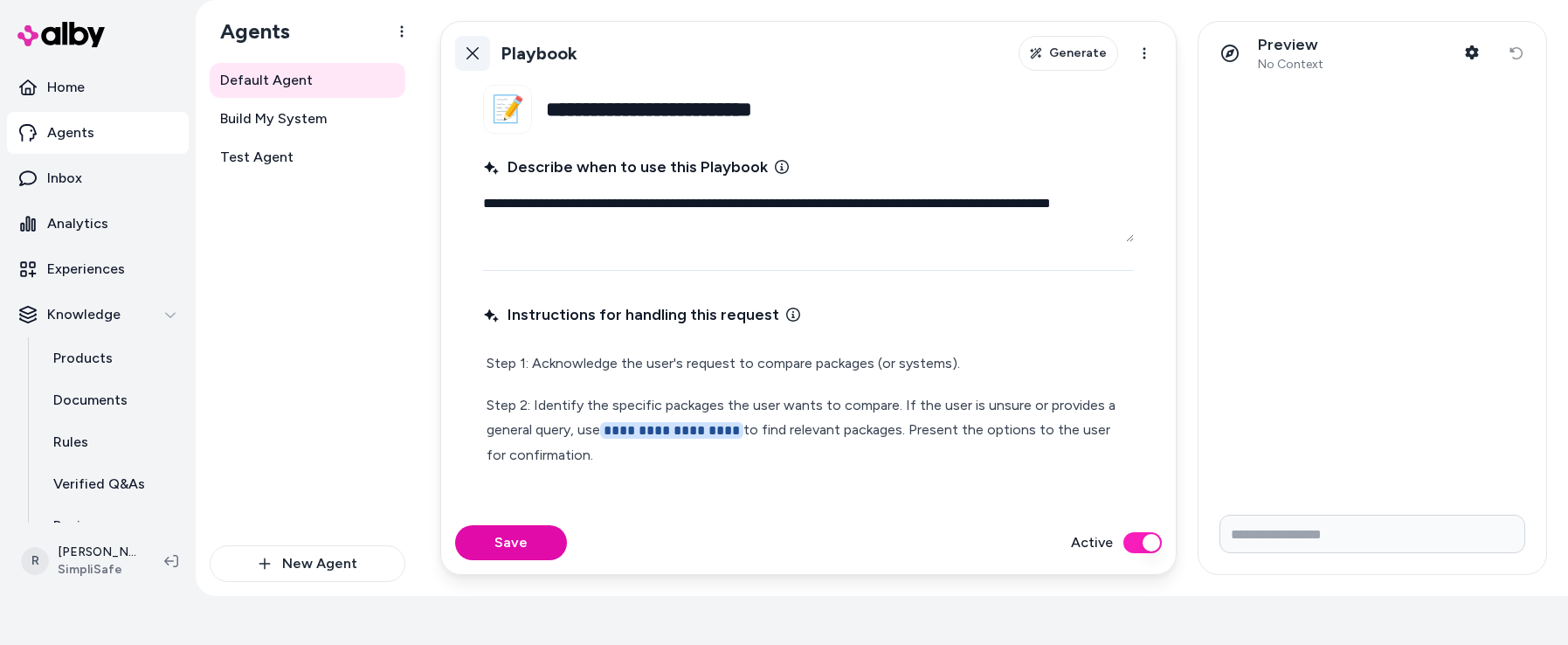
click at [480, 53] on link "Back" at bounding box center [473, 53] width 35 height 35
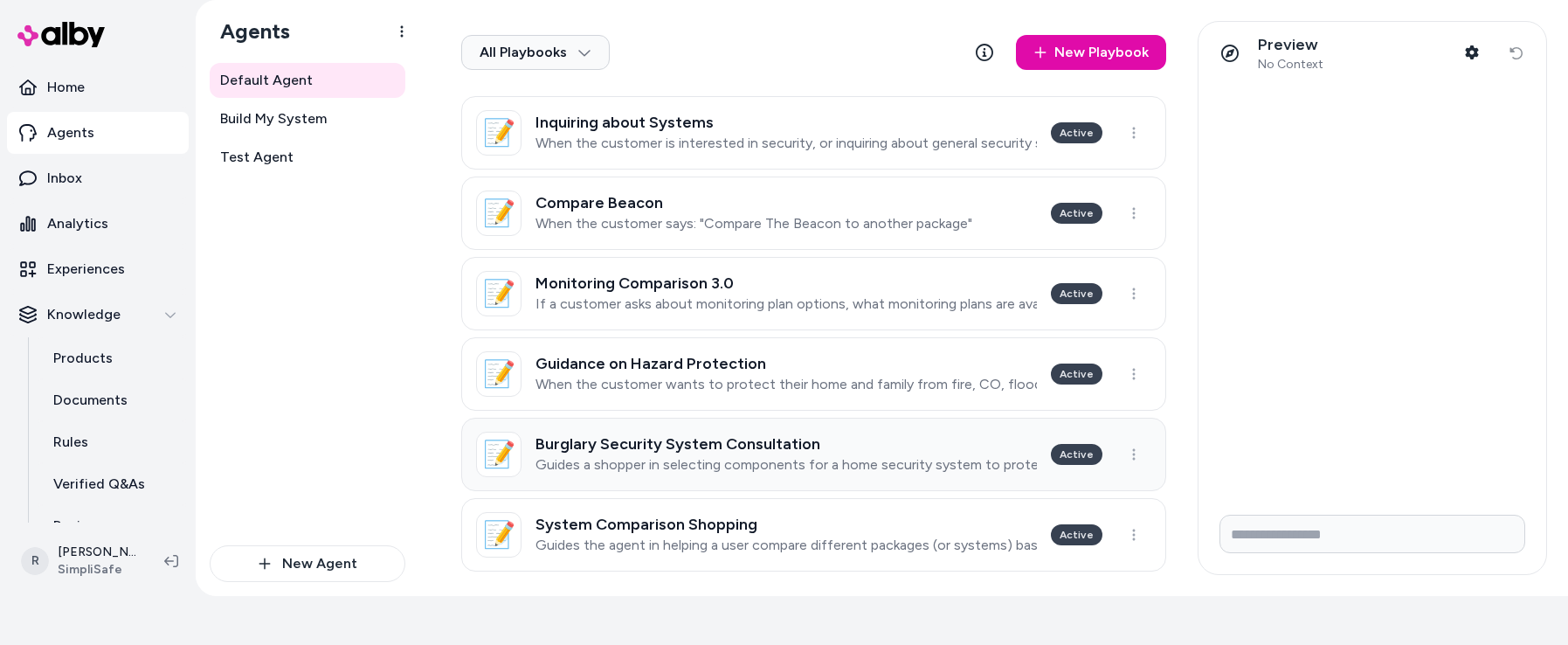
scroll to position [864, 0]
click at [997, 458] on p "Guides a shopper in selecting components for a home security system to protect …" at bounding box center [785, 464] width 502 height 18
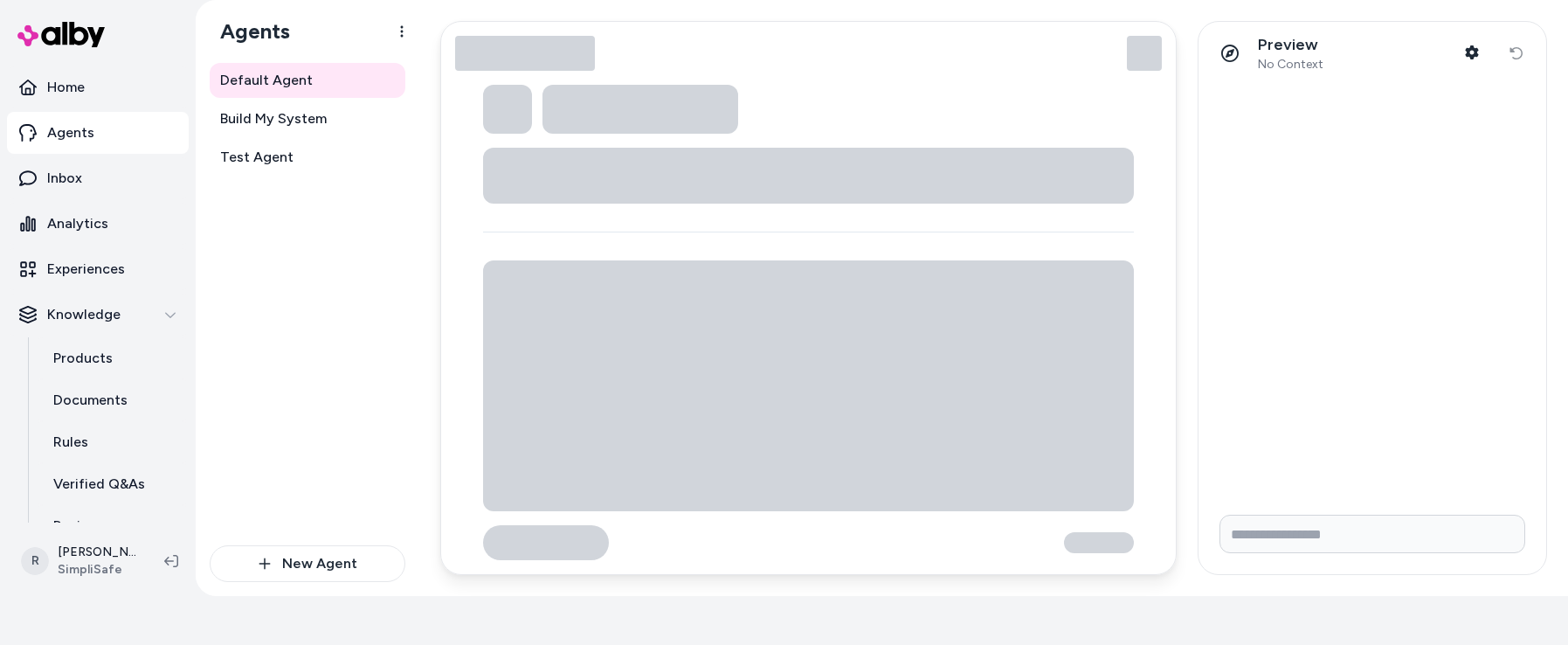
type textarea "*"
